Goal: Information Seeking & Learning: Learn about a topic

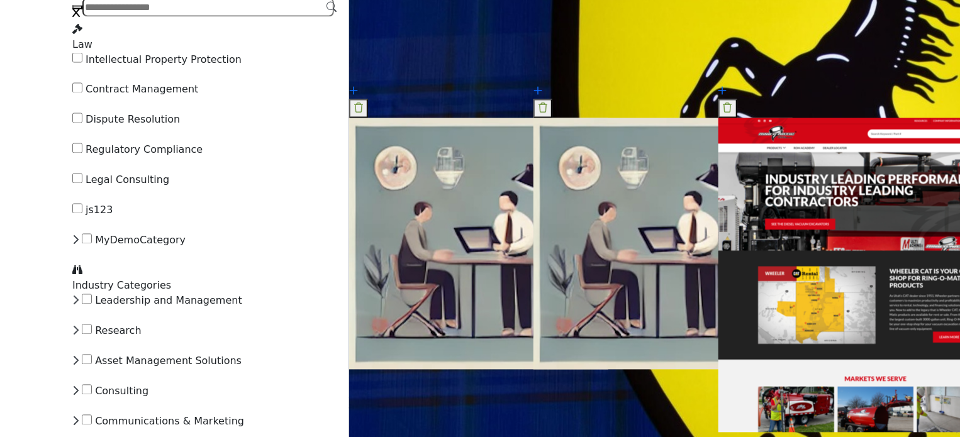
scroll to position [3521, 0]
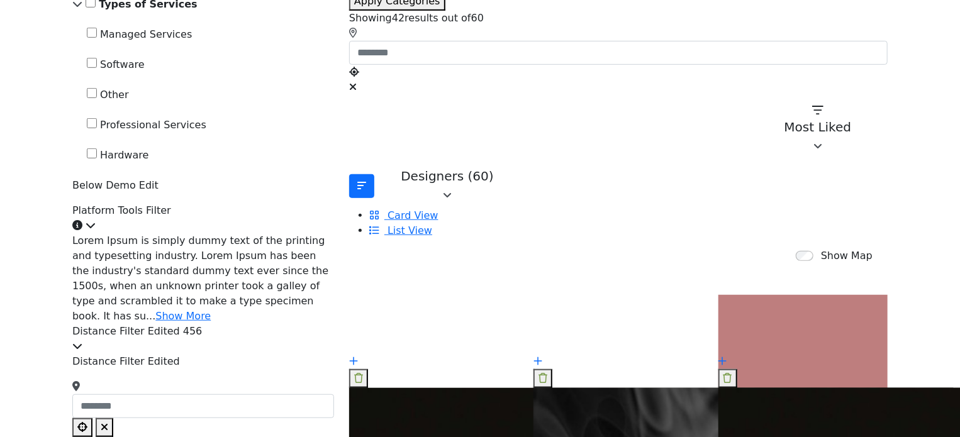
scroll to position [377, 0]
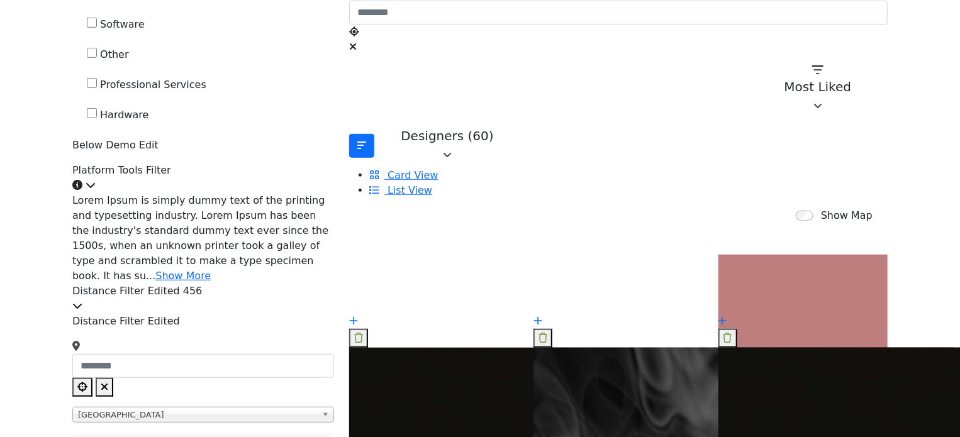
click at [275, 193] on div "Platform Tools Filter Click to view information" at bounding box center [203, 178] width 262 height 30
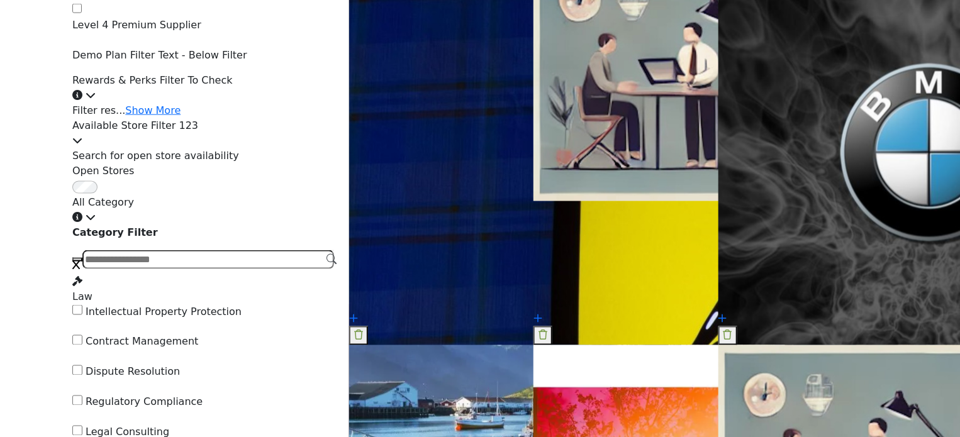
scroll to position [3270, 0]
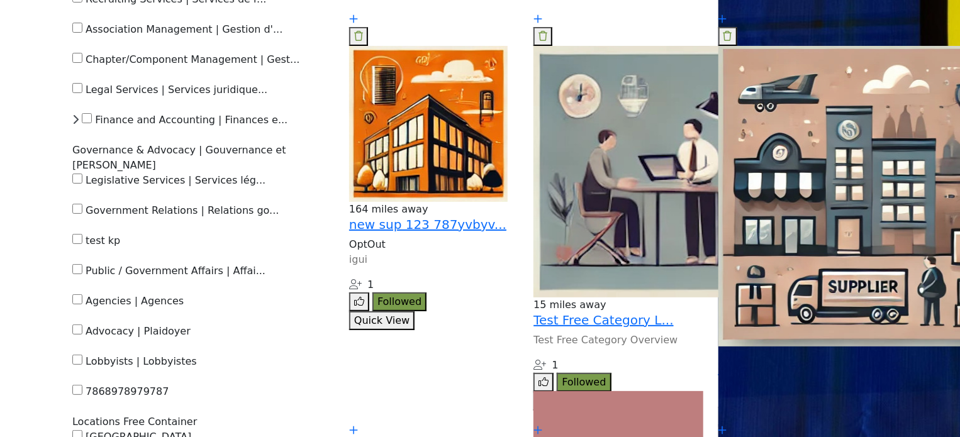
scroll to position [4904, 0]
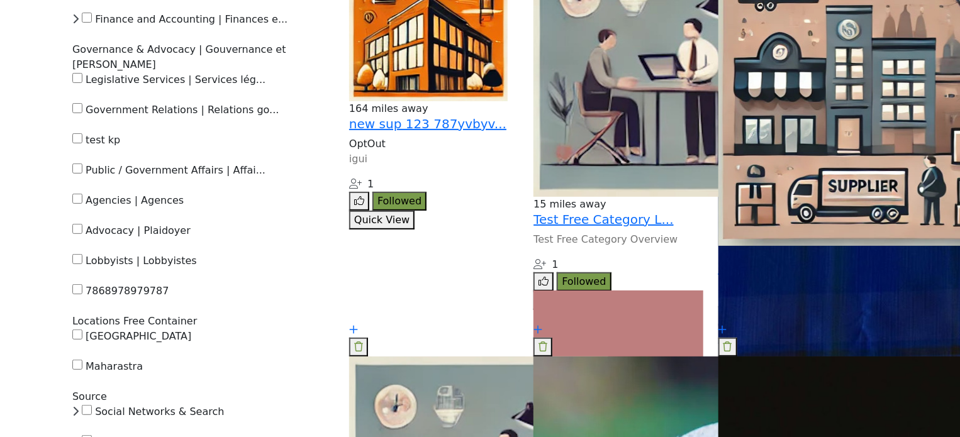
drag, startPoint x: 120, startPoint y: 191, endPoint x: 279, endPoint y: 201, distance: 159.4
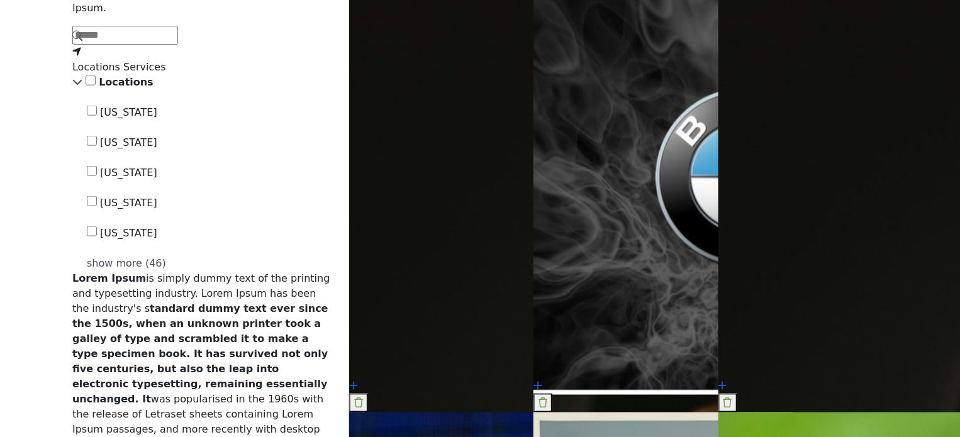
scroll to position [692, 0]
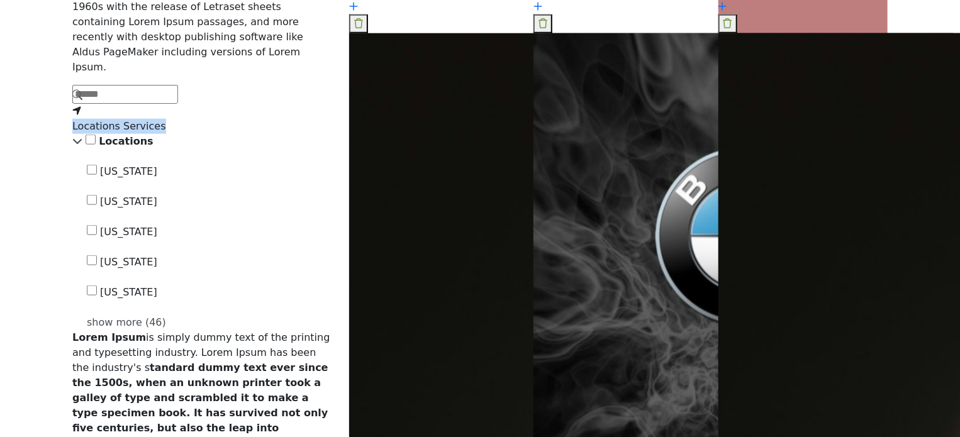
drag, startPoint x: 138, startPoint y: 100, endPoint x: 249, endPoint y: 108, distance: 111.5
click at [249, 108] on div "Locations Services" at bounding box center [203, 119] width 262 height 30
click at [267, 192] on div "Delaware 4 Arkansas 2 5 2 1 2 1 1 1 2 4" at bounding box center [203, 247] width 262 height 166
click at [82, 137] on icon at bounding box center [77, 141] width 10 height 10
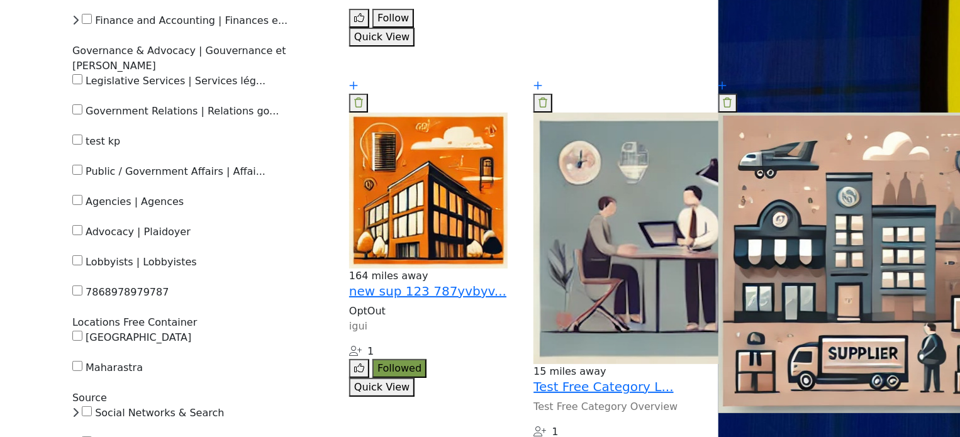
scroll to position [4716, 0]
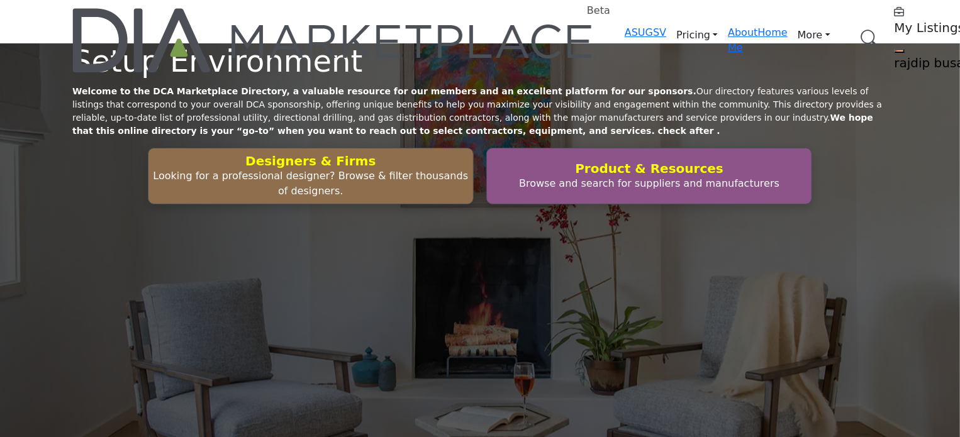
click at [0, 0] on link "Browse Categories" at bounding box center [0, 0] width 0 height 0
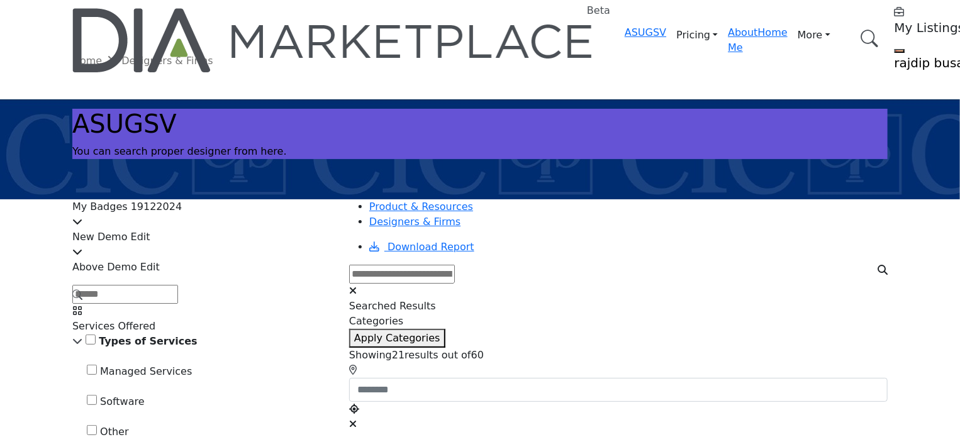
click at [250, 211] on div "My Badges 19122024" at bounding box center [203, 214] width 262 height 30
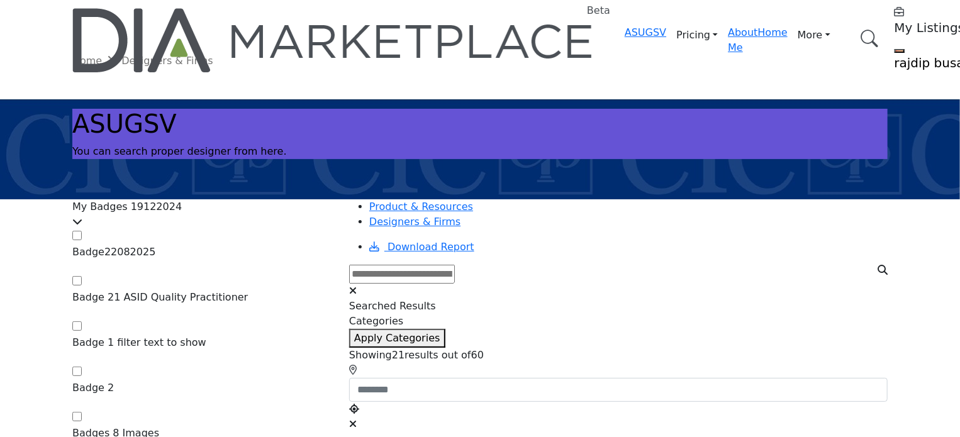
click at [250, 211] on div "My Badges 19122024" at bounding box center [203, 214] width 262 height 30
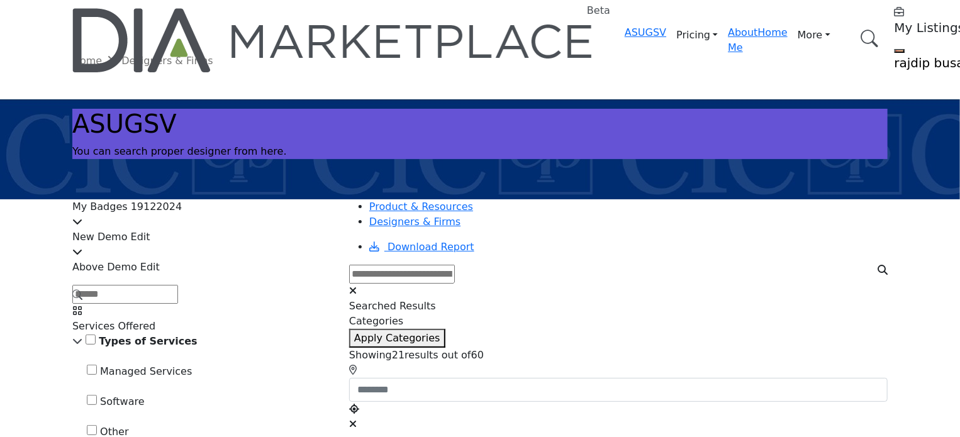
click at [250, 216] on div "My Badges 19122024" at bounding box center [203, 214] width 262 height 30
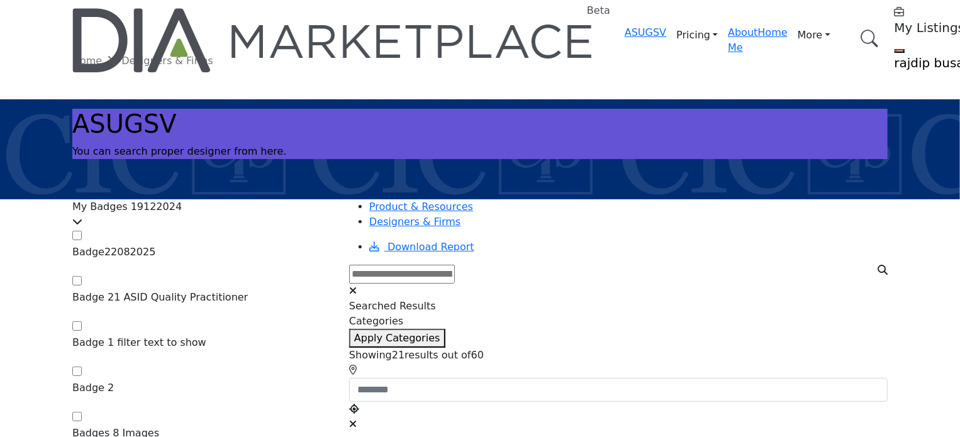
click at [250, 216] on div "My Badges 19122024" at bounding box center [203, 214] width 262 height 30
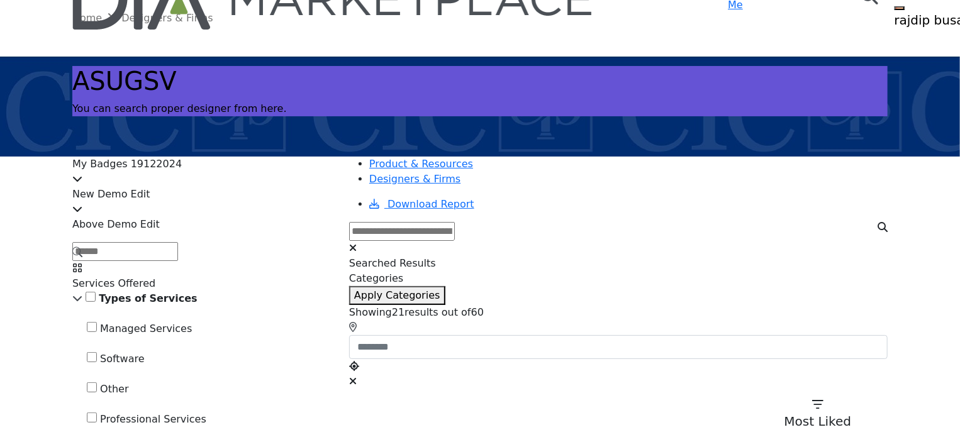
scroll to position [63, 0]
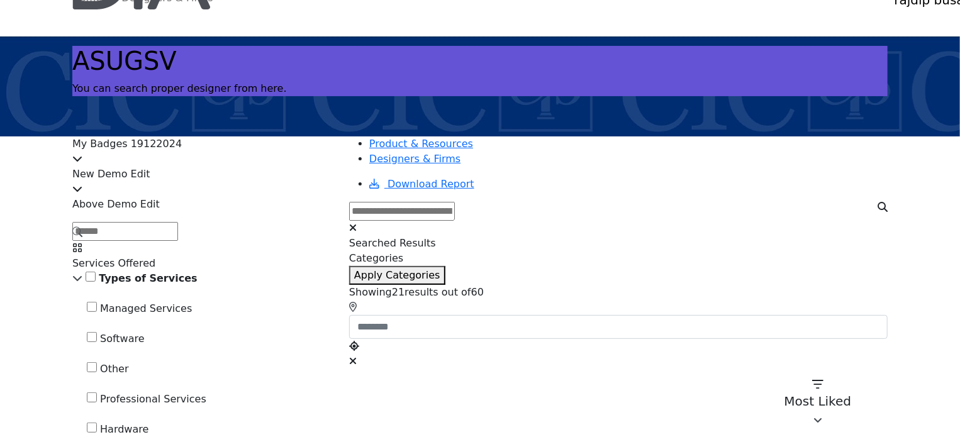
click at [261, 183] on div "New Demo Edit" at bounding box center [203, 182] width 262 height 30
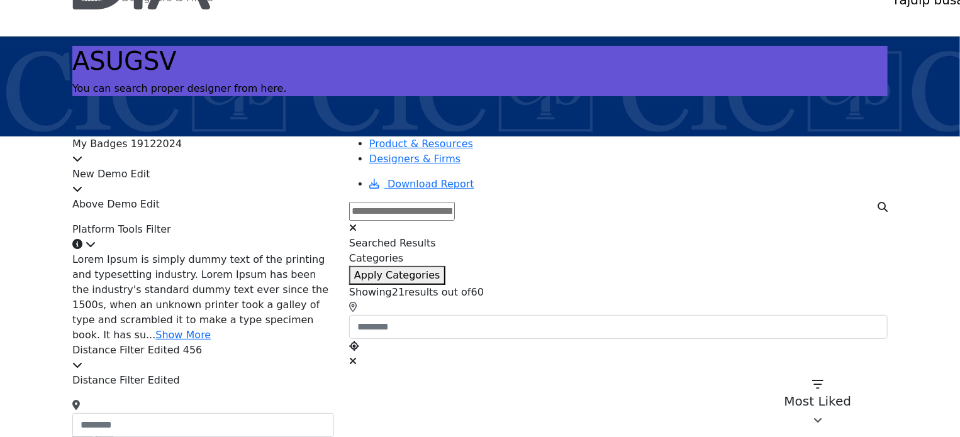
click at [261, 183] on div "New Demo Edit" at bounding box center [203, 182] width 262 height 30
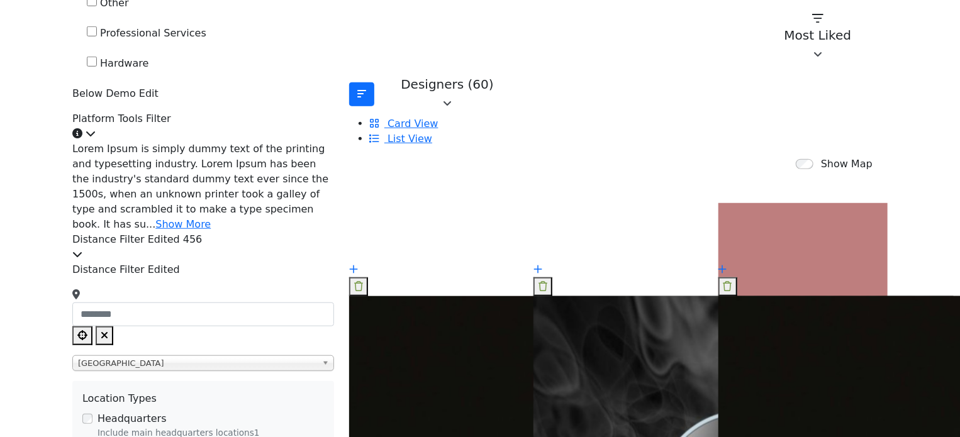
scroll to position [440, 0]
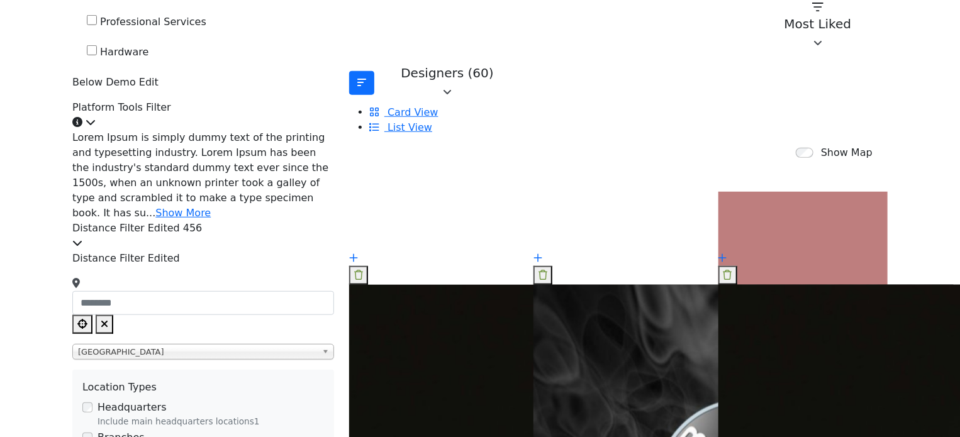
click at [239, 130] on div "Platform Tools Filter Click to view information" at bounding box center [203, 115] width 262 height 30
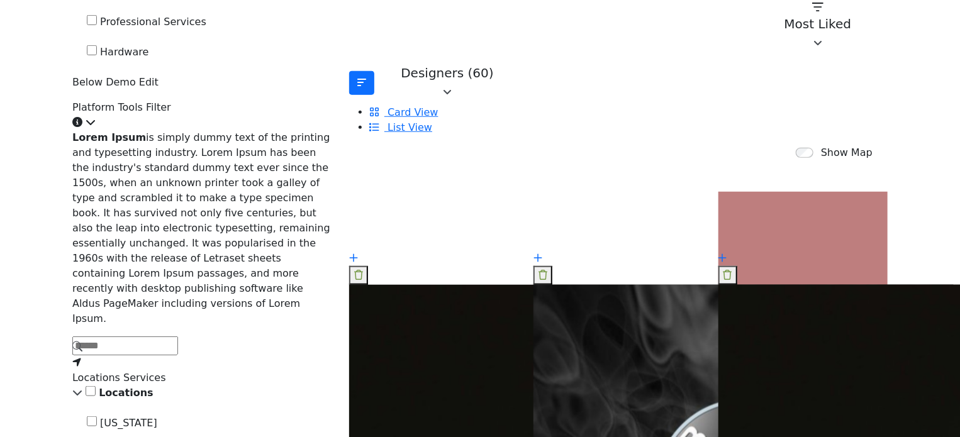
click at [239, 130] on div "Platform Tools Filter Click to view information" at bounding box center [203, 115] width 262 height 30
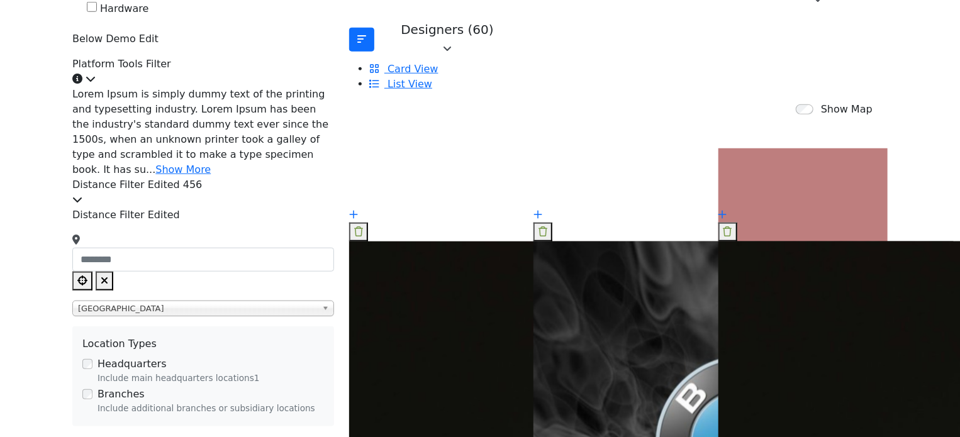
scroll to position [503, 0]
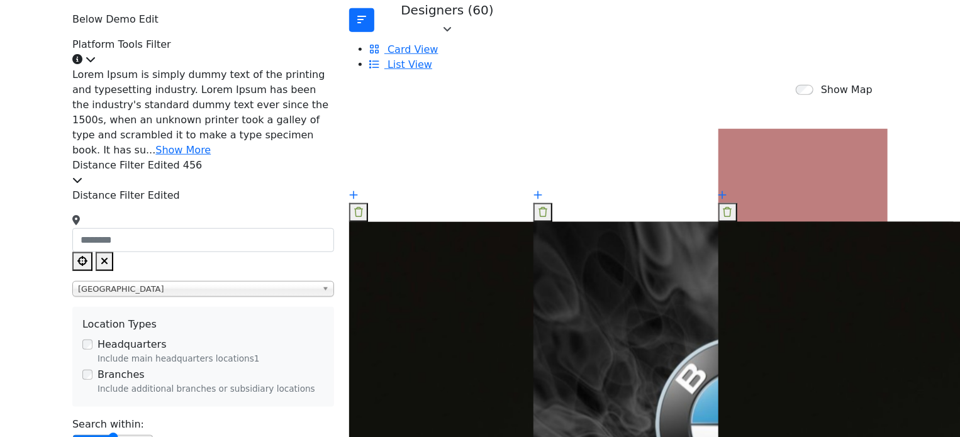
click at [262, 67] on div "Platform Tools Filter Click to view information" at bounding box center [203, 52] width 262 height 30
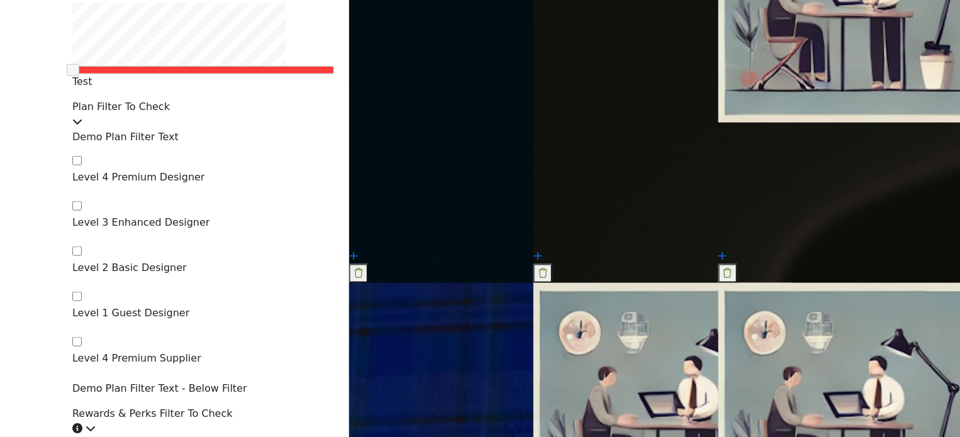
scroll to position [3018, 0]
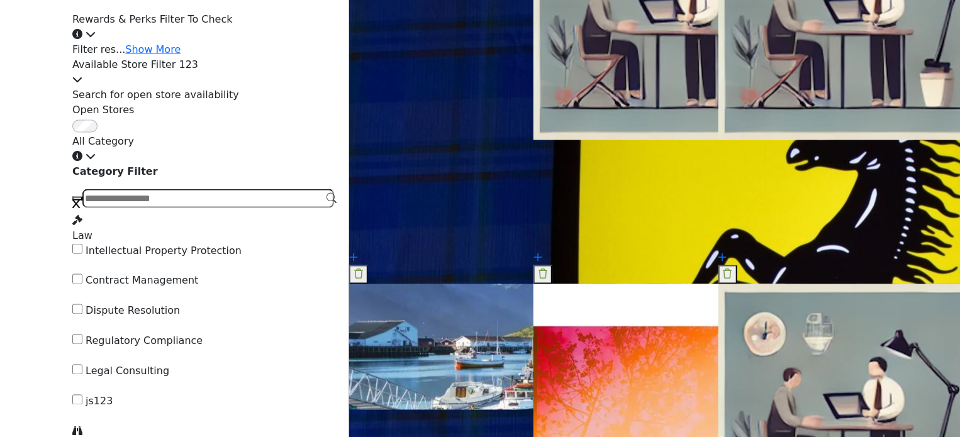
scroll to position [3333, 0]
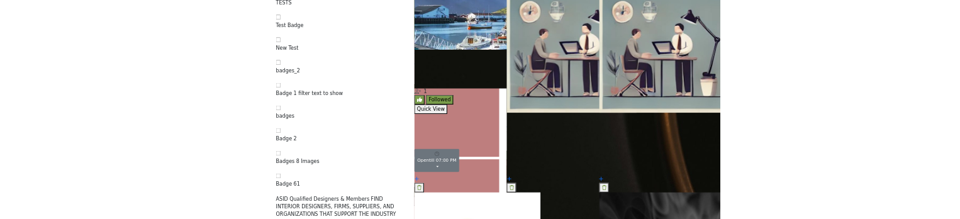
scroll to position [2012, 0]
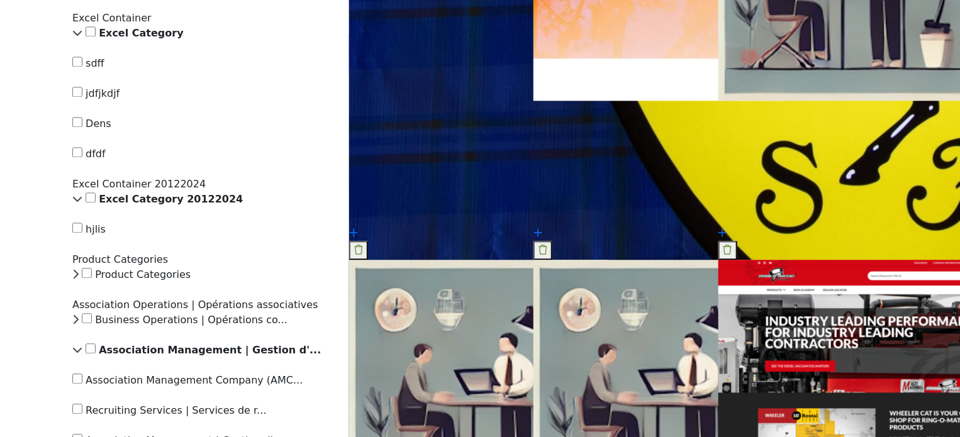
scroll to position [3639, 0]
